Goal: Find contact information: Find contact information

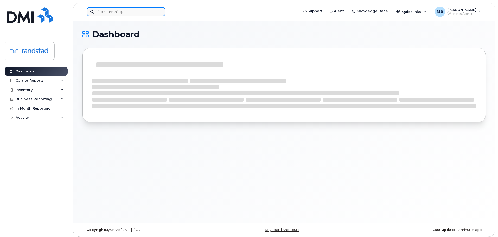
click at [151, 13] on input at bounding box center [126, 11] width 79 height 9
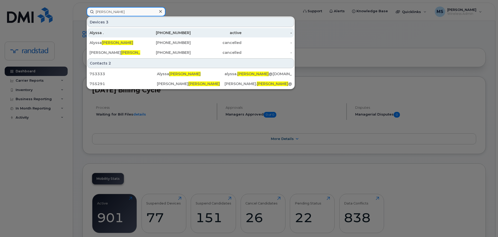
type input "perry"
click at [136, 30] on div "Alyssa ." at bounding box center [115, 32] width 51 height 5
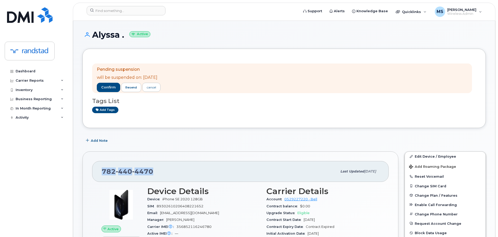
drag, startPoint x: 157, startPoint y: 171, endPoint x: 91, endPoint y: 170, distance: 66.1
copy span "[PHONE_NUMBER]"
